Goal: Task Accomplishment & Management: Manage account settings

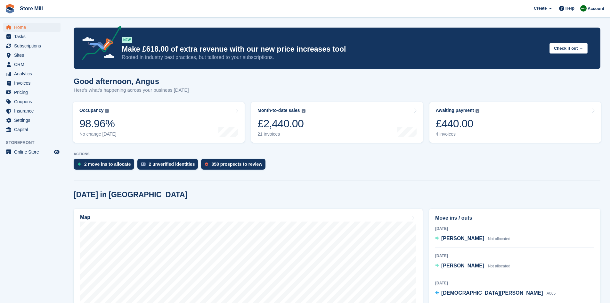
scroll to position [25, 0]
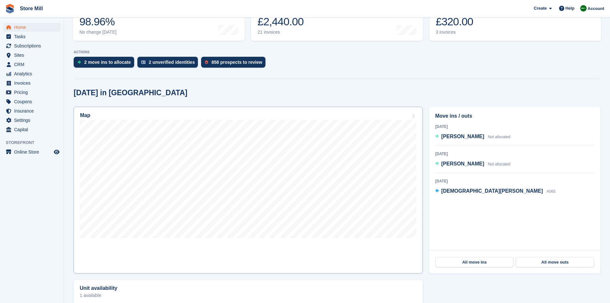
scroll to position [102, 0]
drag, startPoint x: 421, startPoint y: 213, endPoint x: 185, endPoint y: 252, distance: 239.8
click at [185, 252] on link "Map" at bounding box center [248, 189] width 349 height 166
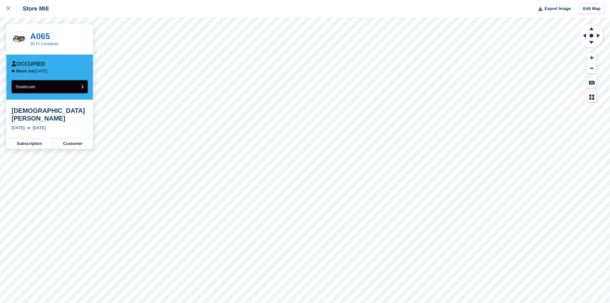
click at [83, 88] on icon "submit" at bounding box center [82, 87] width 3 height 4
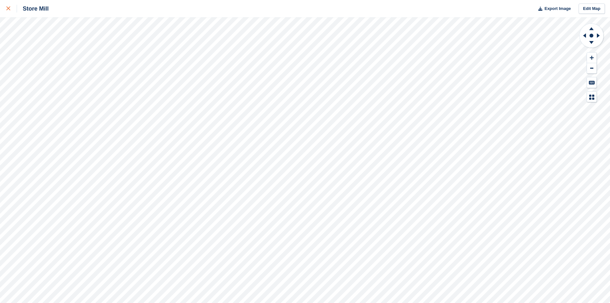
click at [7, 11] on div at bounding box center [11, 9] width 11 height 8
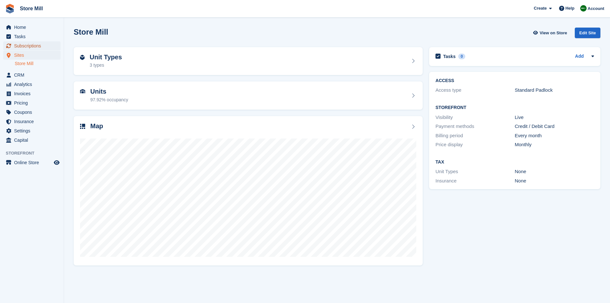
click at [31, 43] on span "Subscriptions" at bounding box center [33, 45] width 38 height 9
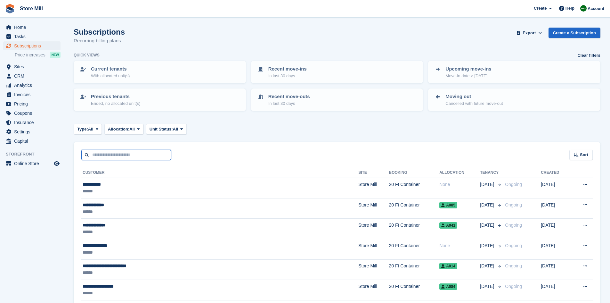
click at [129, 151] on input "text" at bounding box center [126, 155] width 90 height 11
type input "****"
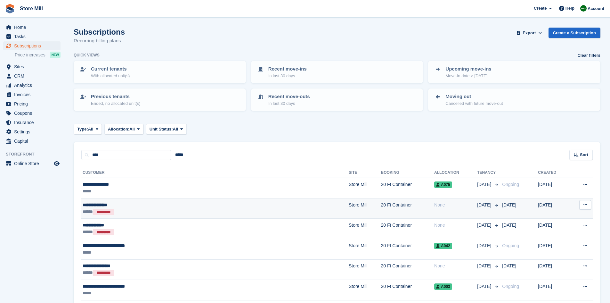
click at [149, 207] on div "**********" at bounding box center [160, 204] width 154 height 7
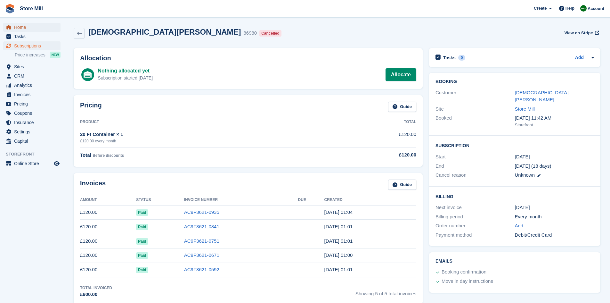
click at [35, 28] on span "Home" at bounding box center [33, 27] width 38 height 9
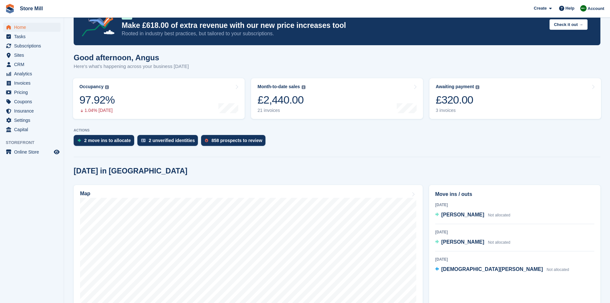
scroll to position [23, 0]
